Goal: Book appointment/travel/reservation

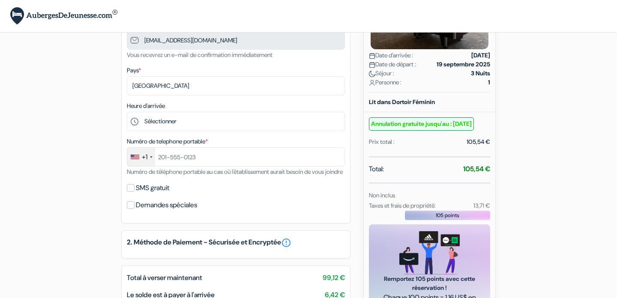
scroll to position [128, 0]
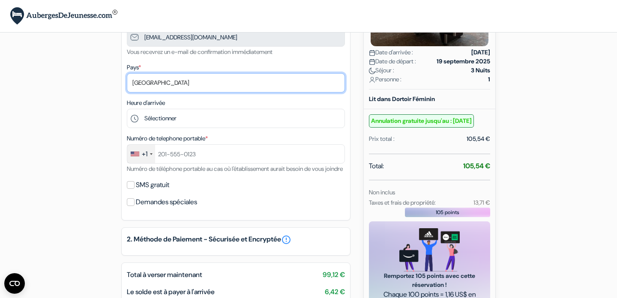
click at [230, 76] on select "Selectionner le pays Abkhazie [GEOGRAPHIC_DATA] [GEOGRAPHIC_DATA] [GEOGRAPHIC_D…" at bounding box center [236, 82] width 218 height 19
click at [127, 74] on select "Selectionner le pays Abkhazie [GEOGRAPHIC_DATA] [GEOGRAPHIC_DATA] [GEOGRAPHIC_D…" at bounding box center [236, 82] width 218 height 19
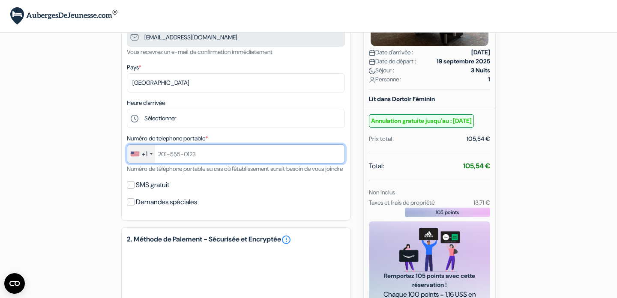
click at [169, 152] on input "text" at bounding box center [236, 153] width 218 height 19
type input "9167641649"
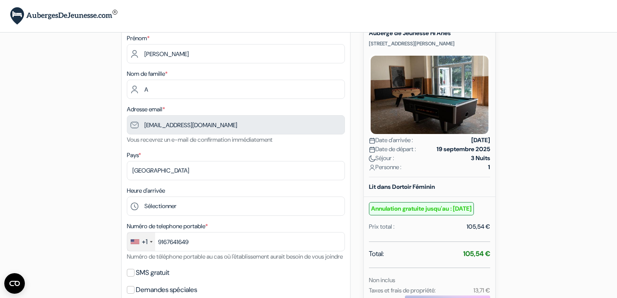
scroll to position [46, 0]
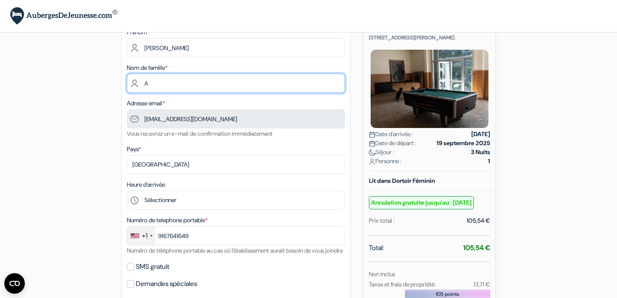
click at [246, 91] on input "A" at bounding box center [236, 83] width 218 height 19
type input "[PERSON_NAME]"
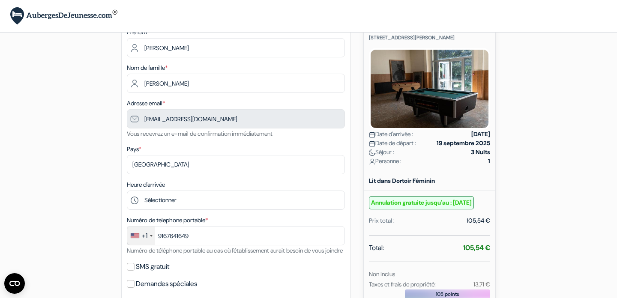
click at [81, 137] on div "add_box Auberge de Jeunesse HI Arles [STREET_ADDRESS][PERSON_NAME] Détails de l…" at bounding box center [309, 282] width 566 height 566
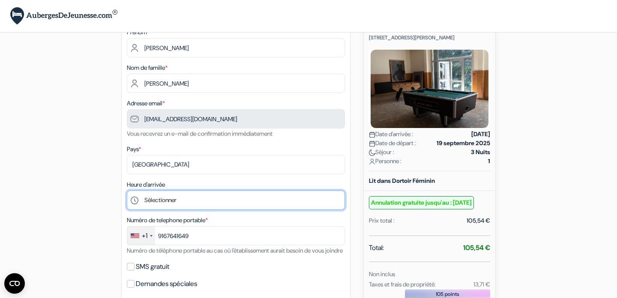
click at [144, 195] on select "Sélectionner 17:00 18:00 19:00 20:00 21:00 22:00 23:00" at bounding box center [236, 200] width 218 height 19
select select "21"
click at [127, 192] on select "Sélectionner 17:00 18:00 19:00 20:00 21:00 22:00 23:00" at bounding box center [236, 200] width 218 height 19
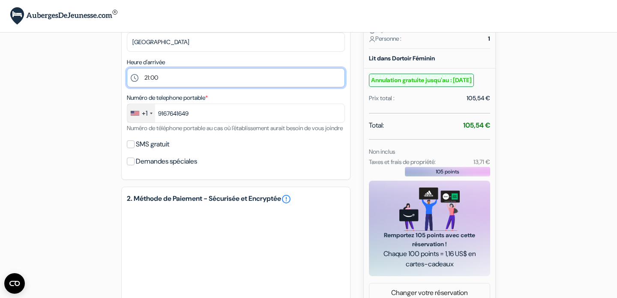
scroll to position [165, 0]
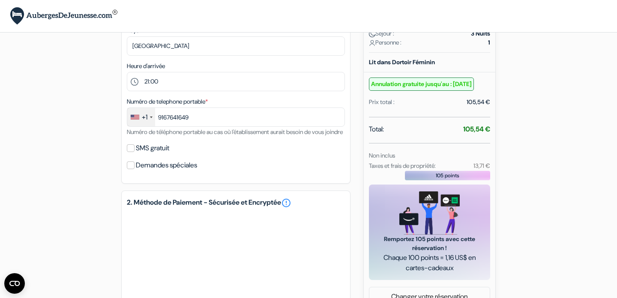
click at [143, 154] on label "SMS gratuit" at bounding box center [152, 148] width 33 height 12
click at [135, 152] on input "SMS gratuit" at bounding box center [131, 148] width 8 height 8
checkbox input "true"
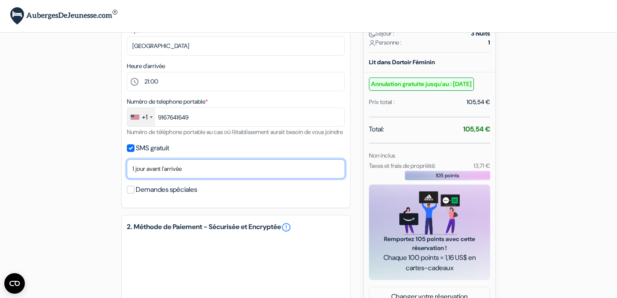
click at [145, 179] on select "Non merci Maintenant Le jour de votre arrivée 1 jour avant l'arrivée 2 jours av…" at bounding box center [236, 168] width 218 height 19
select select "2"
click at [127, 171] on select "Non merci Maintenant Le jour de votre arrivée 1 jour avant l'arrivée 2 jours av…" at bounding box center [236, 168] width 218 height 19
click at [146, 179] on select "Non merci Maintenant Le jour de votre arrivée 1 jour avant l'arrivée 2 jours av…" at bounding box center [236, 168] width 218 height 19
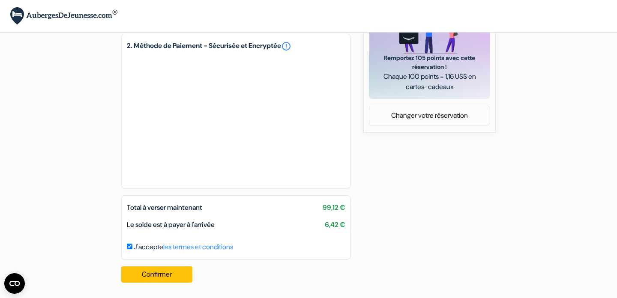
scroll to position [0, 0]
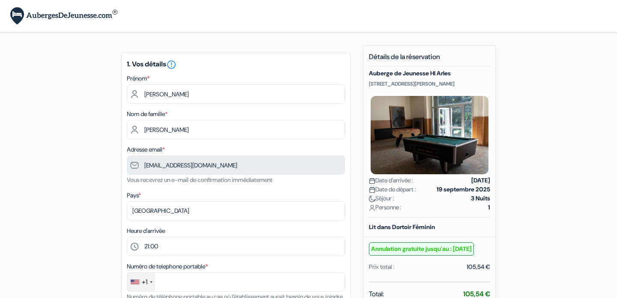
select select "21"
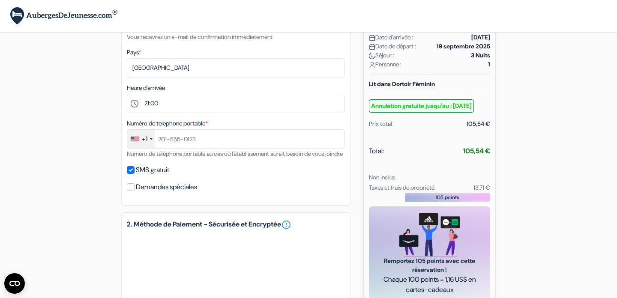
scroll to position [333, 0]
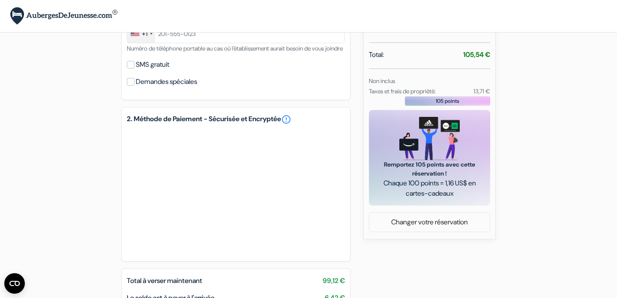
scroll to position [248, 0]
